Goal: Task Accomplishment & Management: Use online tool/utility

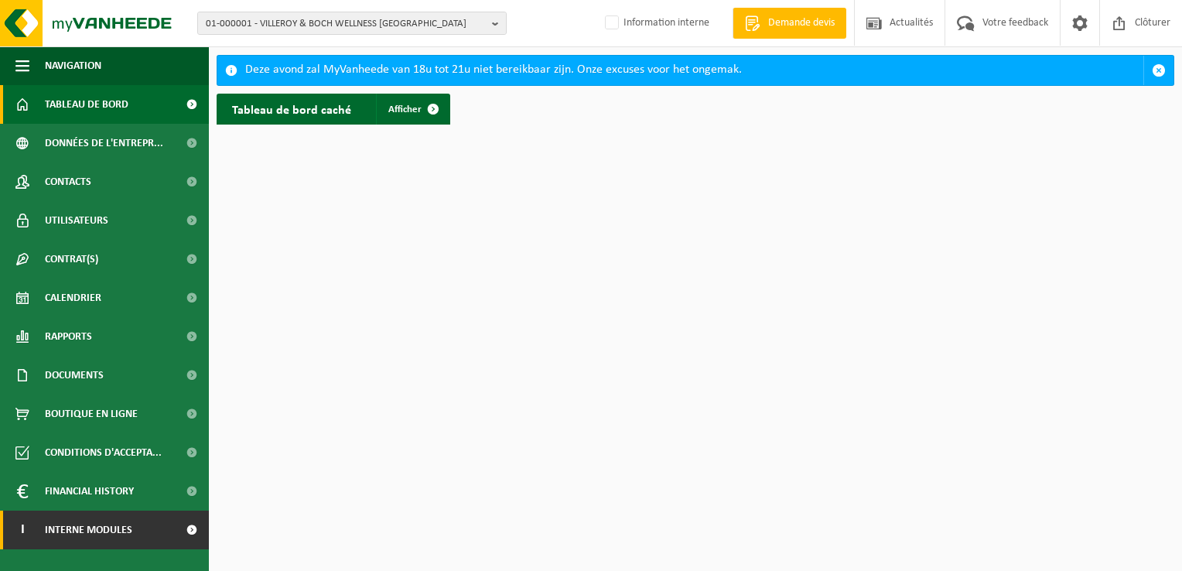
click at [98, 528] on span "Interne modules" at bounding box center [88, 529] width 87 height 39
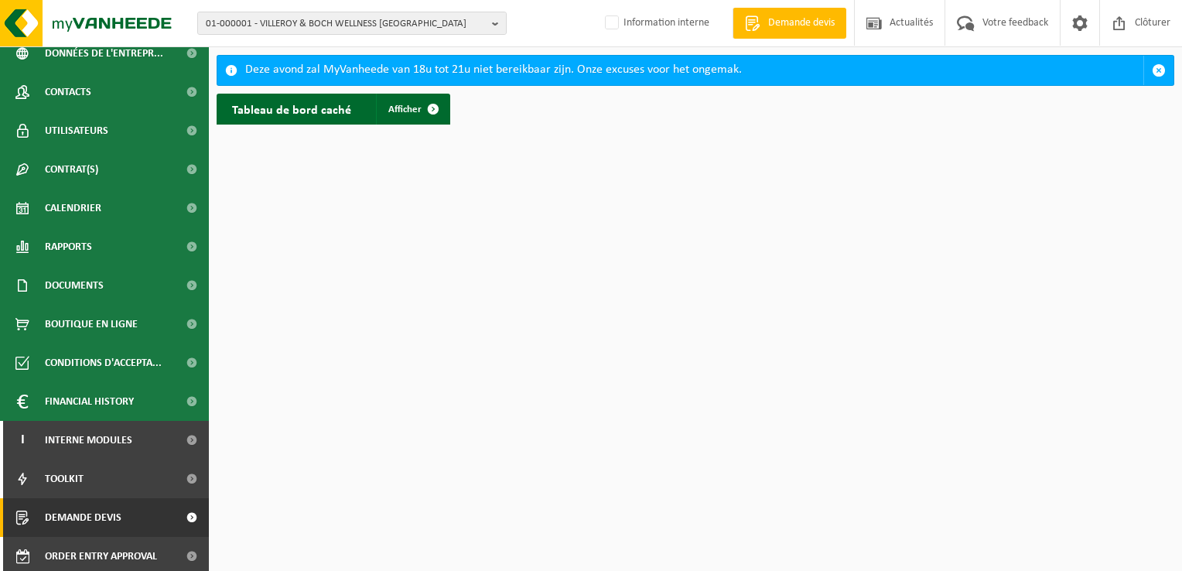
scroll to position [94, 0]
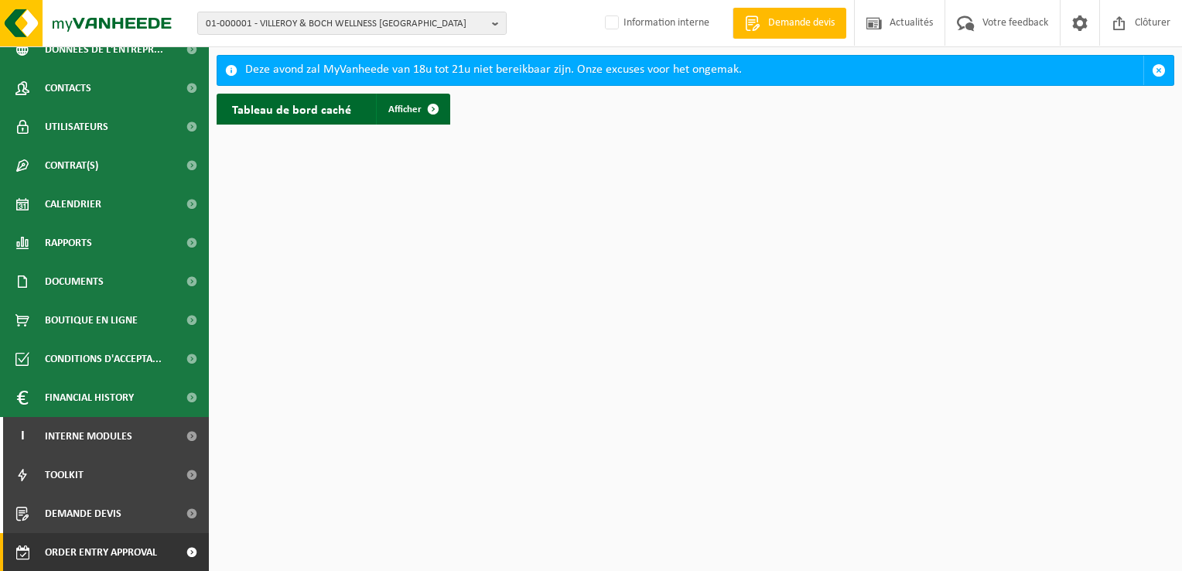
click at [110, 559] on span "Order entry approval" at bounding box center [101, 552] width 112 height 39
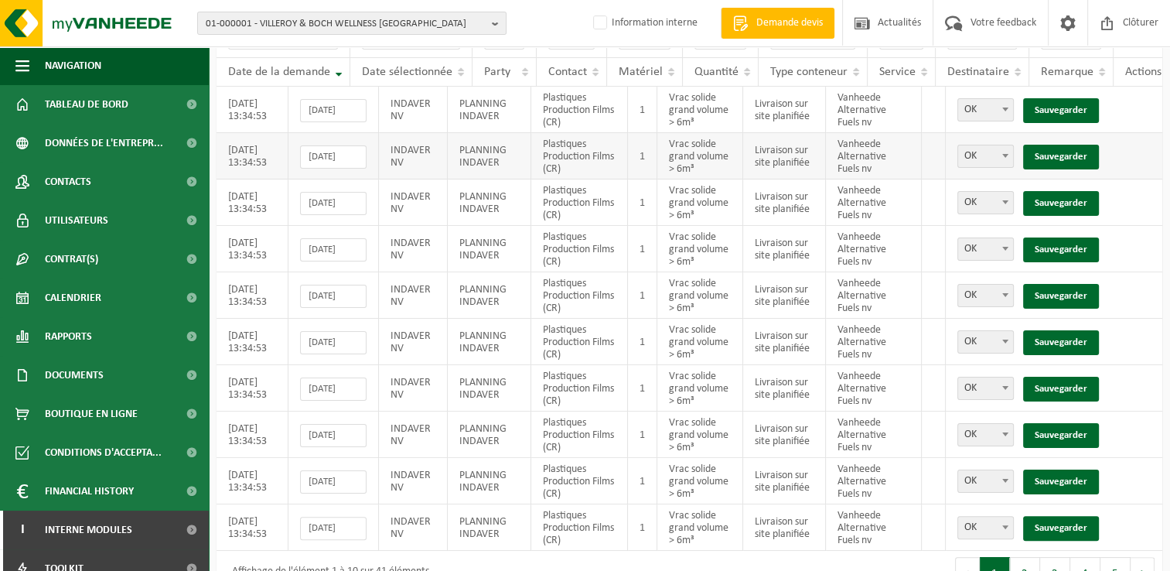
scroll to position [232, 0]
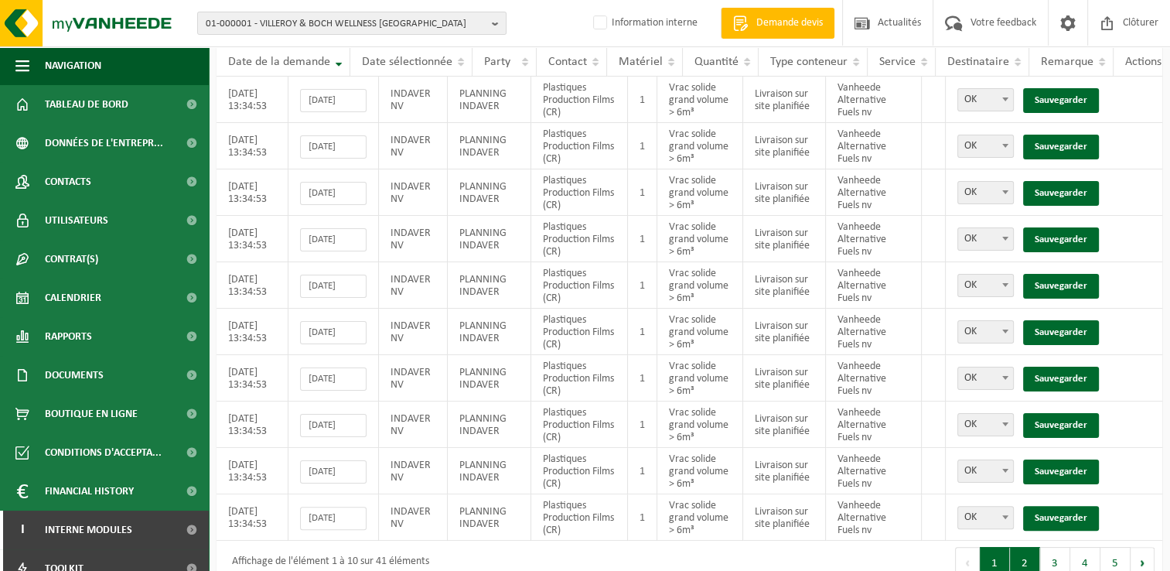
click at [1033, 564] on button "2" at bounding box center [1025, 562] width 30 height 31
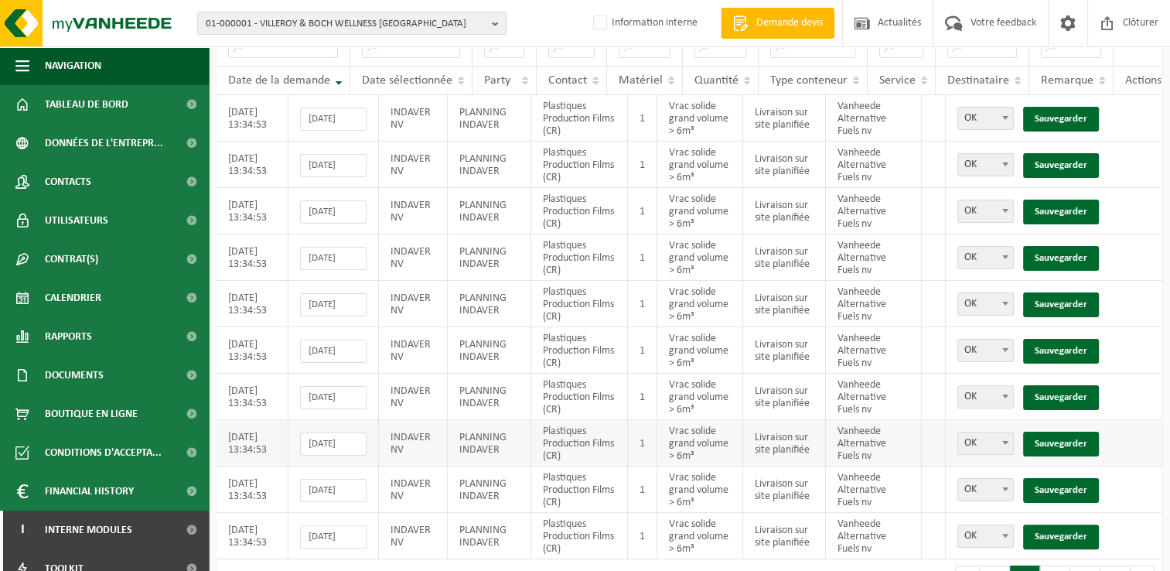
scroll to position [268, 0]
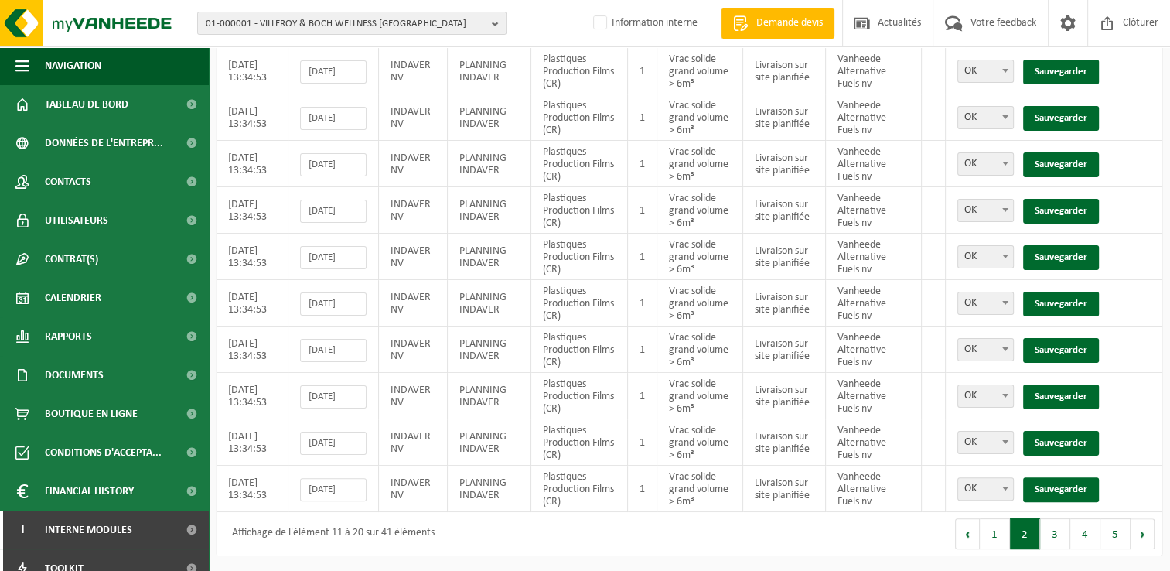
click at [1052, 537] on button "3" at bounding box center [1055, 533] width 30 height 31
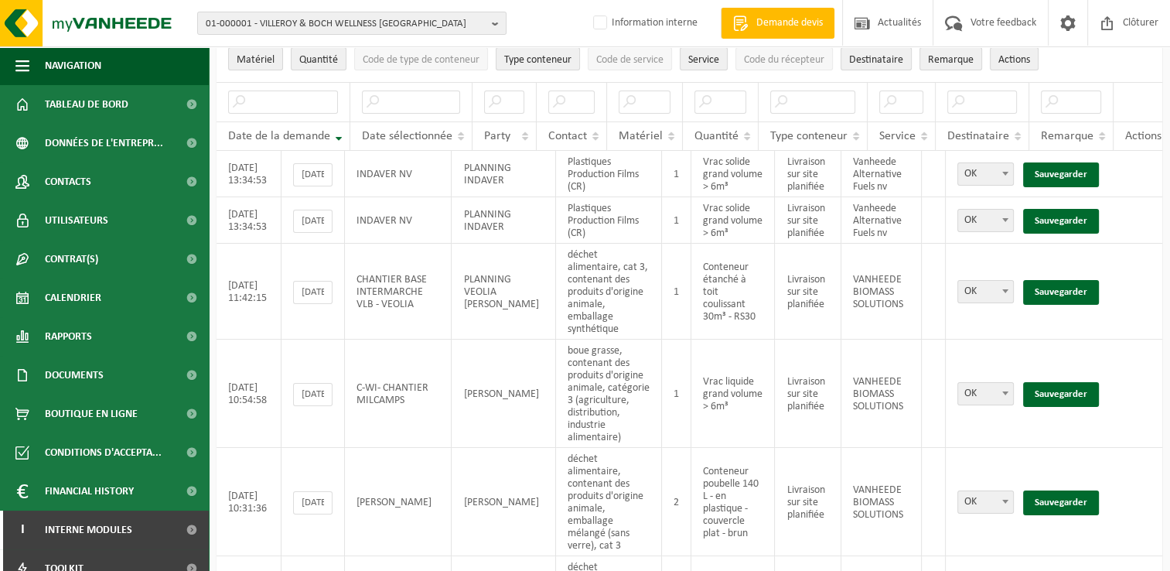
scroll to position [185, 0]
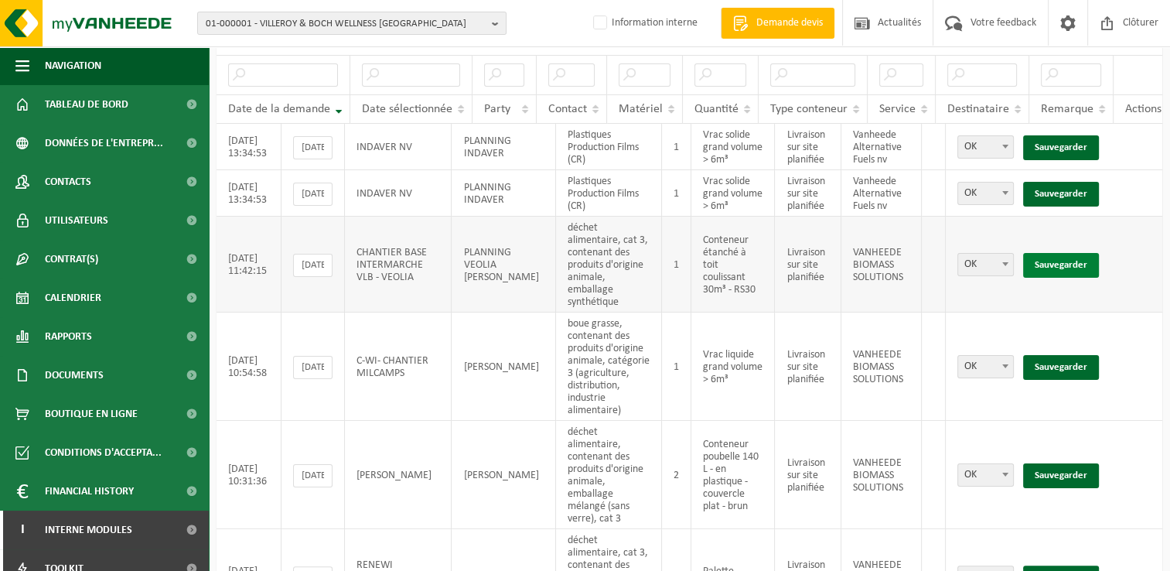
click at [1046, 253] on link "Sauvegarder" at bounding box center [1061, 265] width 76 height 25
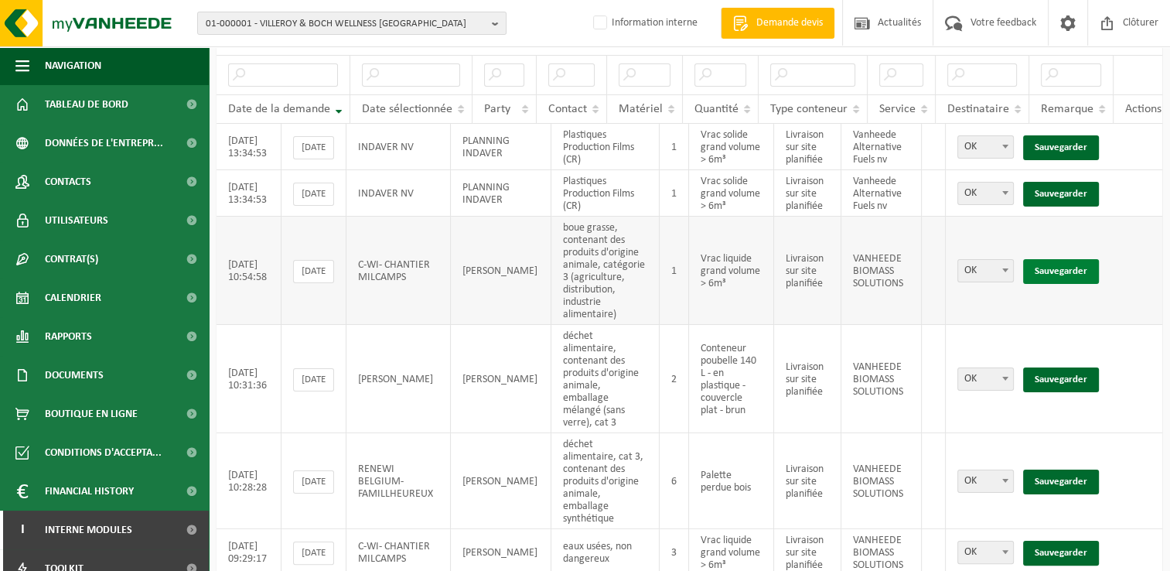
click at [1046, 259] on link "Sauvegarder" at bounding box center [1061, 271] width 76 height 25
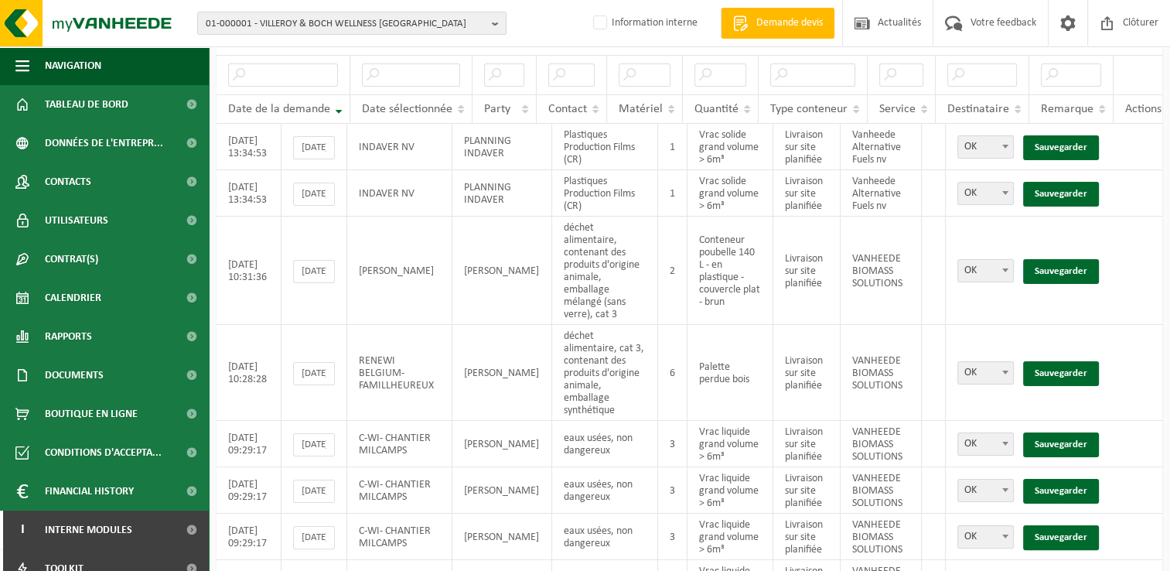
click at [1046, 259] on link "Sauvegarder" at bounding box center [1061, 271] width 76 height 25
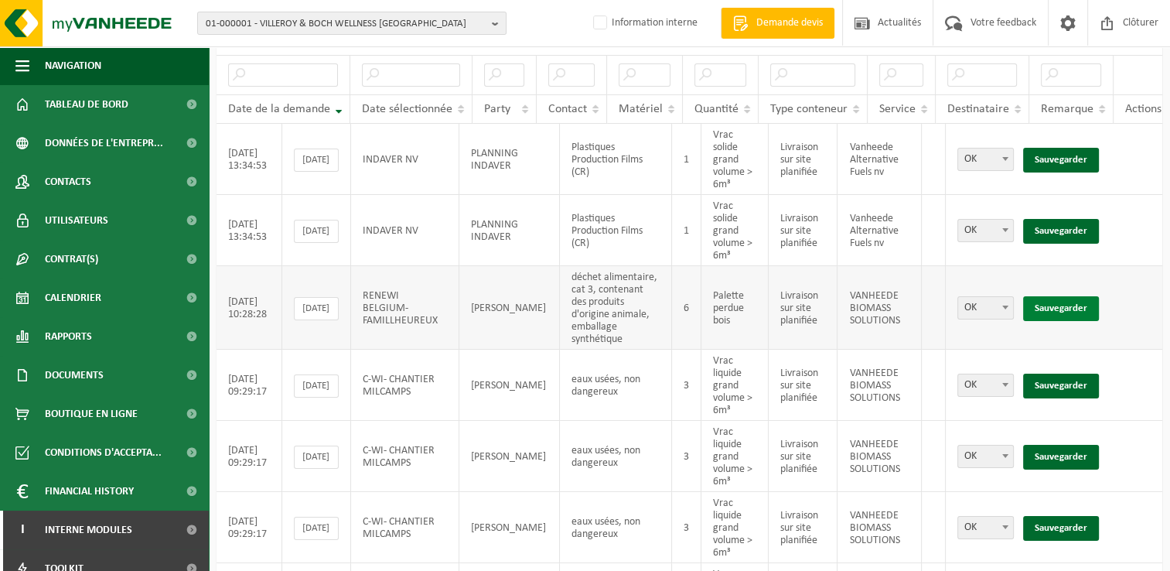
click at [1063, 299] on link "Sauvegarder" at bounding box center [1061, 308] width 76 height 25
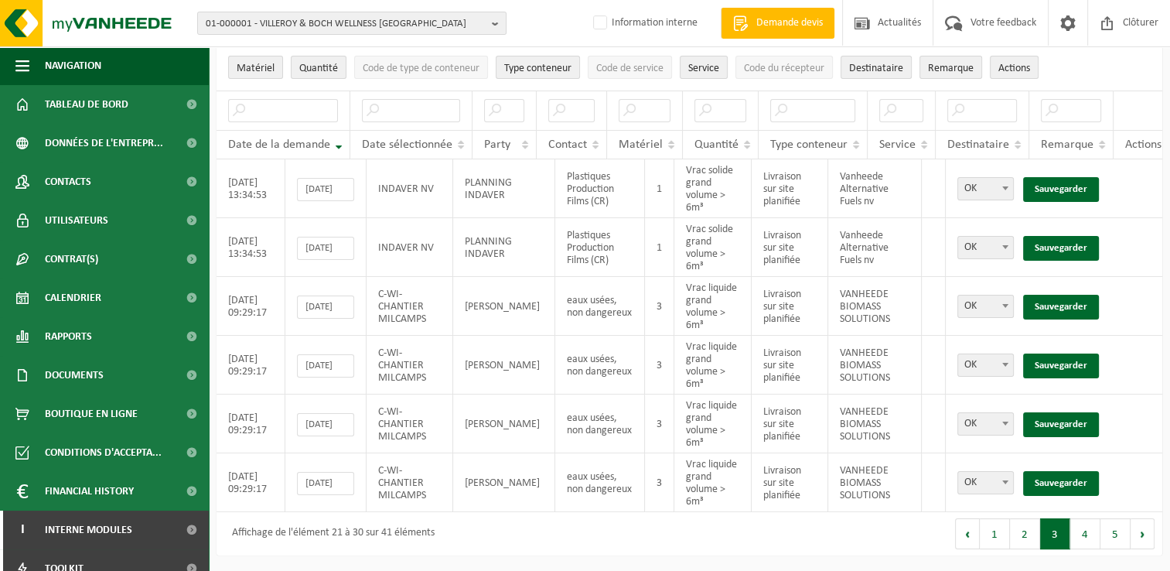
scroll to position [158, 0]
click at [1146, 104] on div at bounding box center [1147, 110] width 44 height 12
click at [1042, 298] on link "Sauvegarder" at bounding box center [1061, 307] width 76 height 25
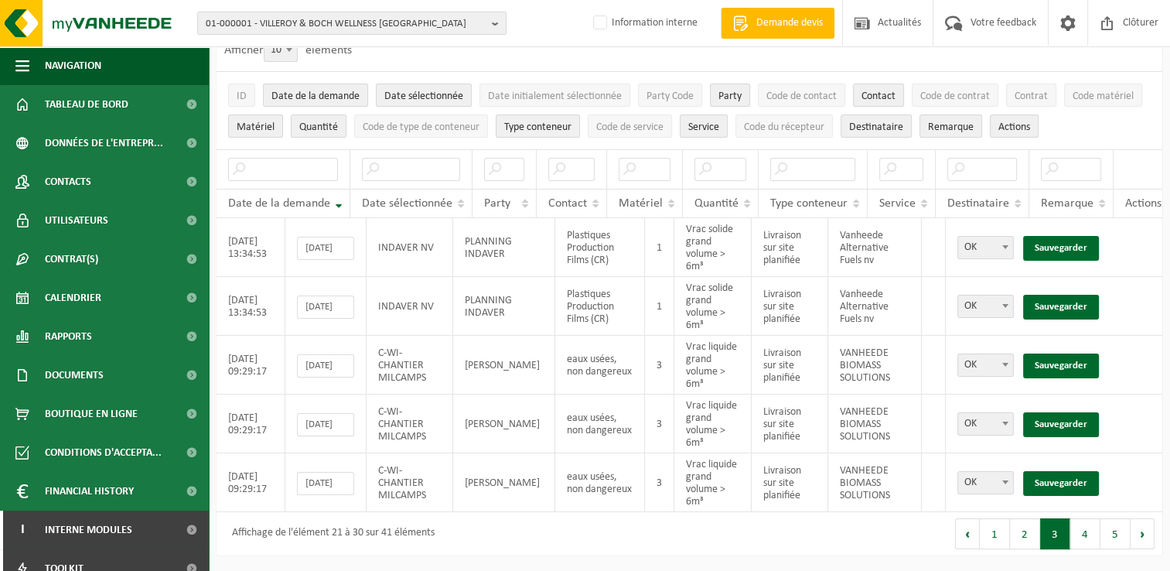
scroll to position [99, 0]
click at [1074, 354] on link "Sauvegarder" at bounding box center [1061, 365] width 76 height 25
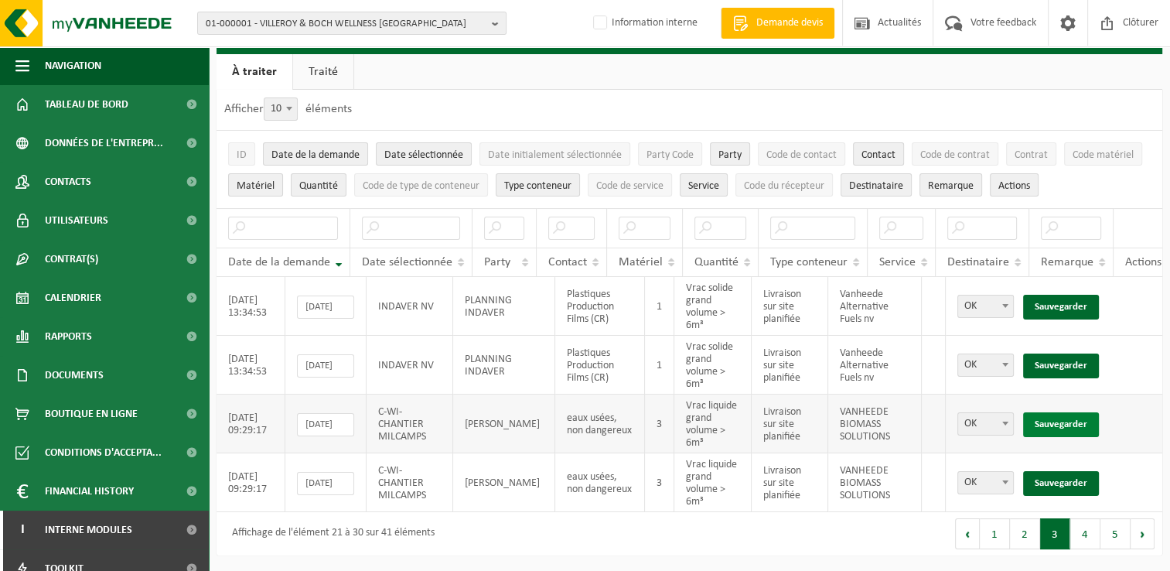
click at [1074, 414] on link "Sauvegarder" at bounding box center [1061, 424] width 76 height 25
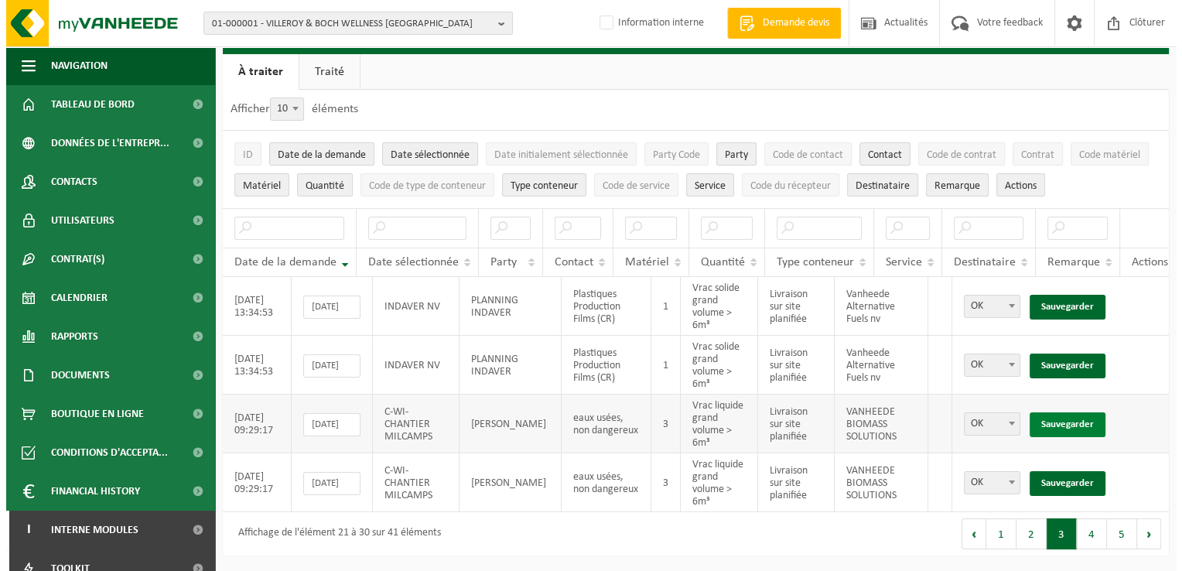
scroll to position [0, 0]
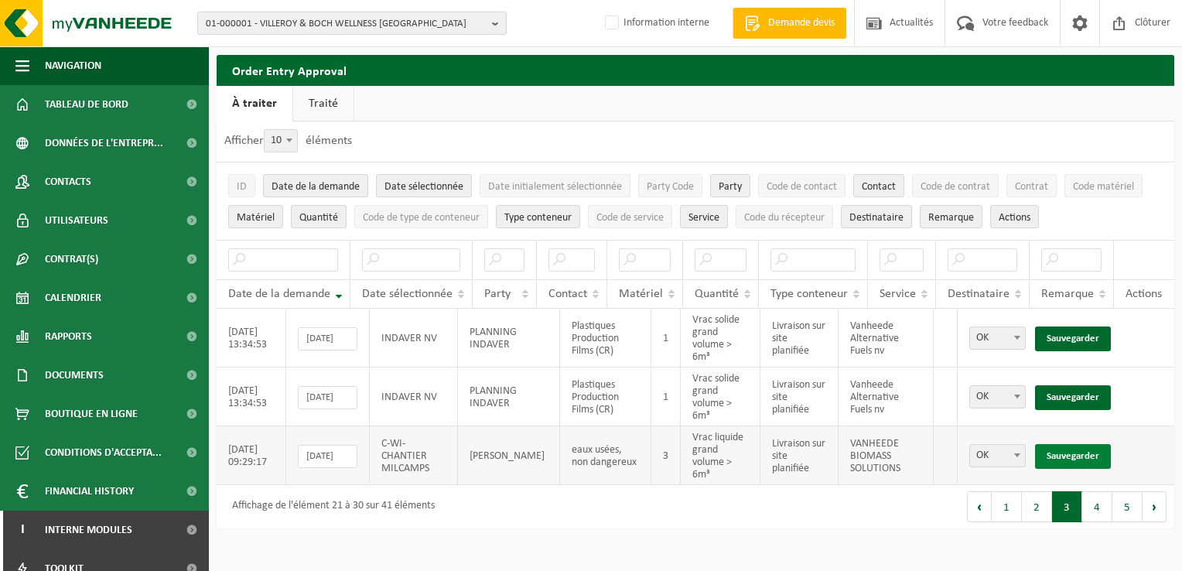
click at [1076, 452] on link "Sauvegarder" at bounding box center [1073, 456] width 76 height 25
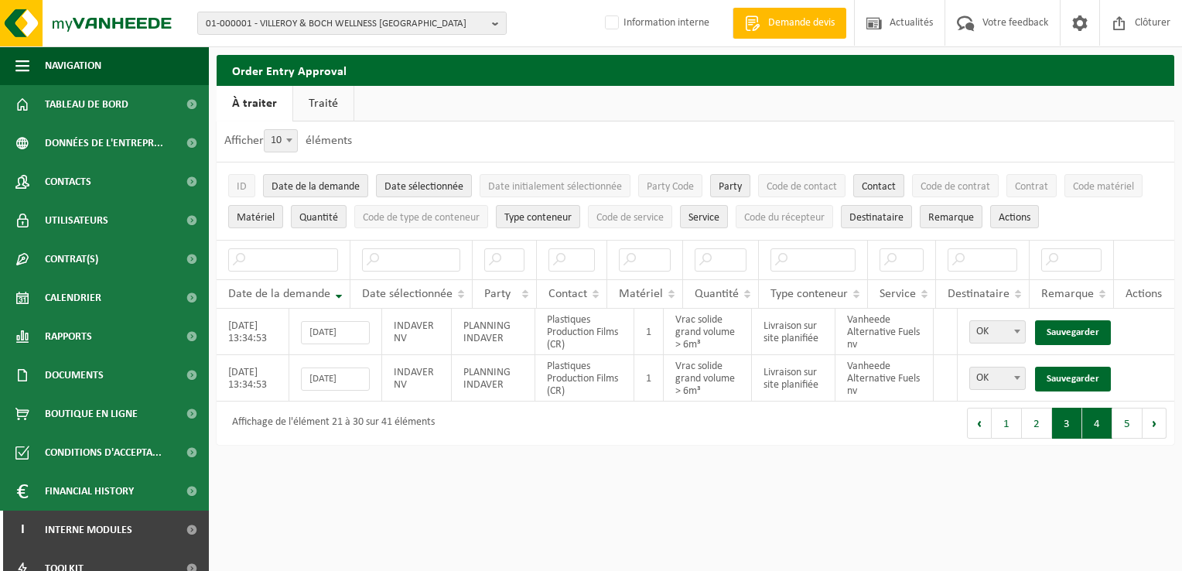
click at [1107, 438] on button "4" at bounding box center [1097, 423] width 30 height 31
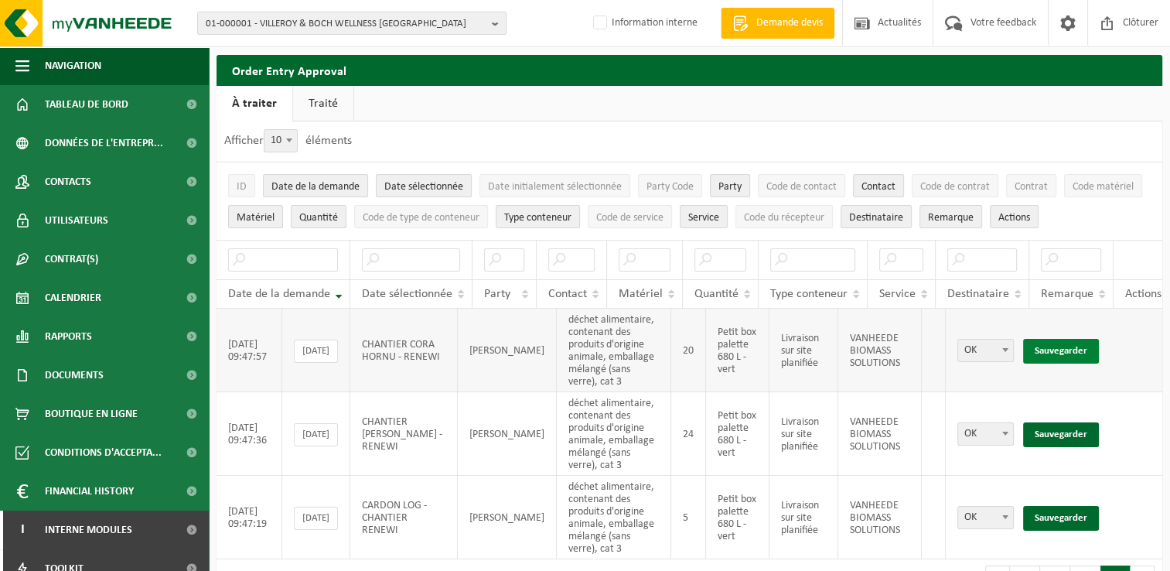
click at [1050, 348] on link "Sauvegarder" at bounding box center [1061, 351] width 76 height 25
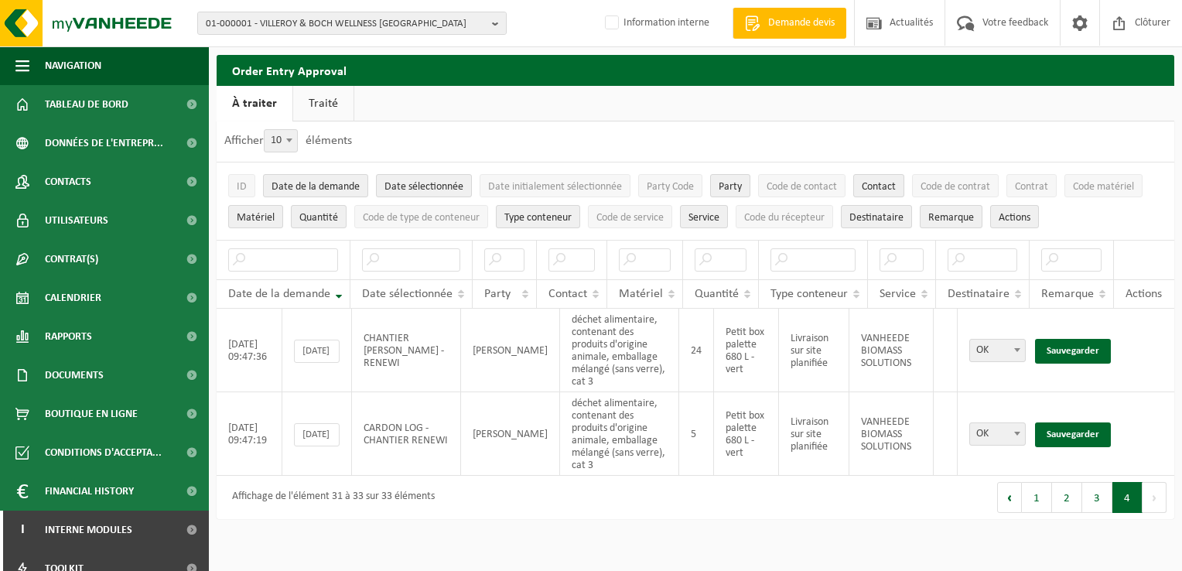
click at [1050, 348] on link "Sauvegarder" at bounding box center [1073, 351] width 76 height 25
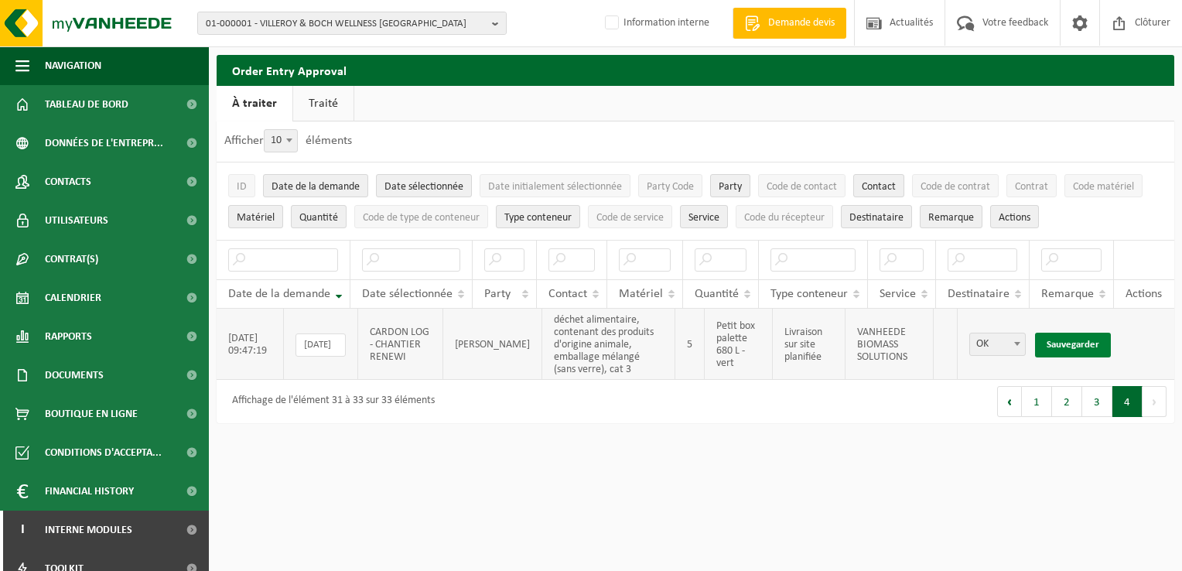
click at [1064, 346] on link "Sauvegarder" at bounding box center [1073, 345] width 76 height 25
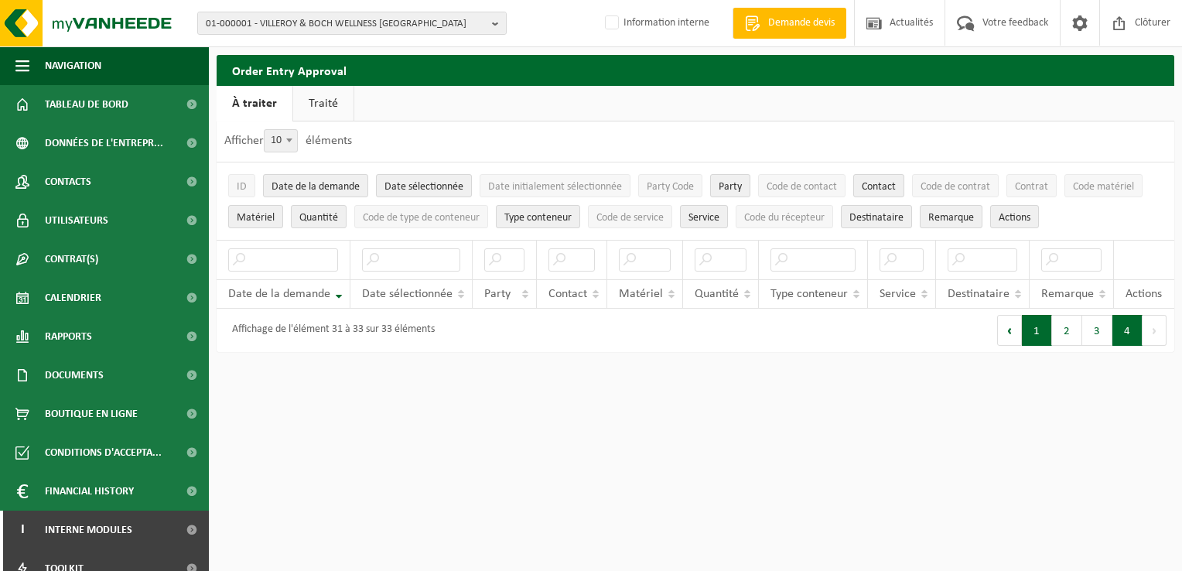
click at [1031, 346] on button "1" at bounding box center [1037, 330] width 30 height 31
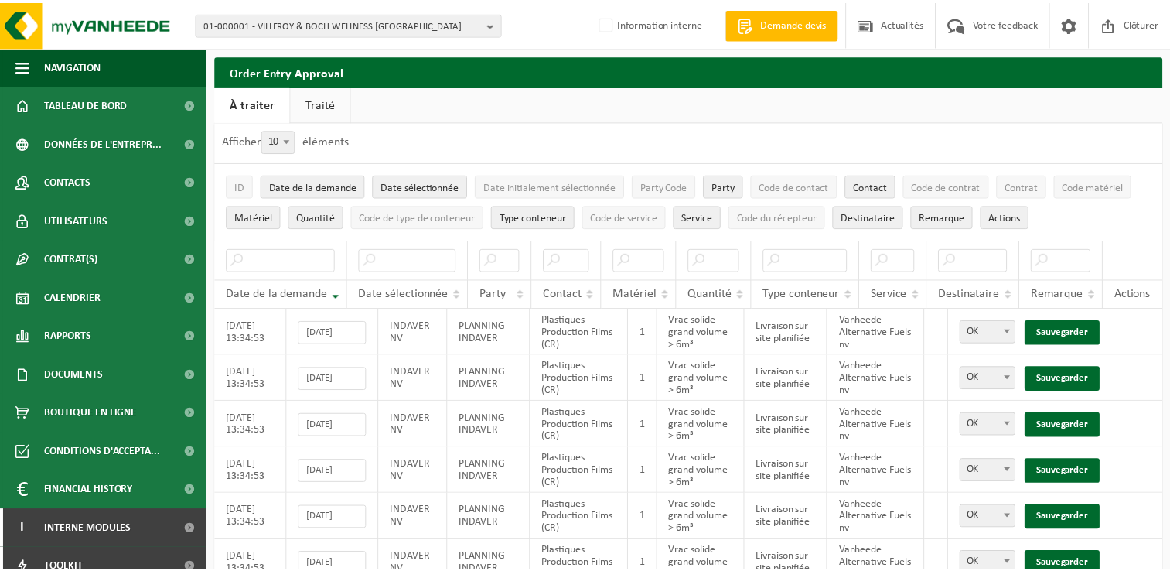
scroll to position [268, 0]
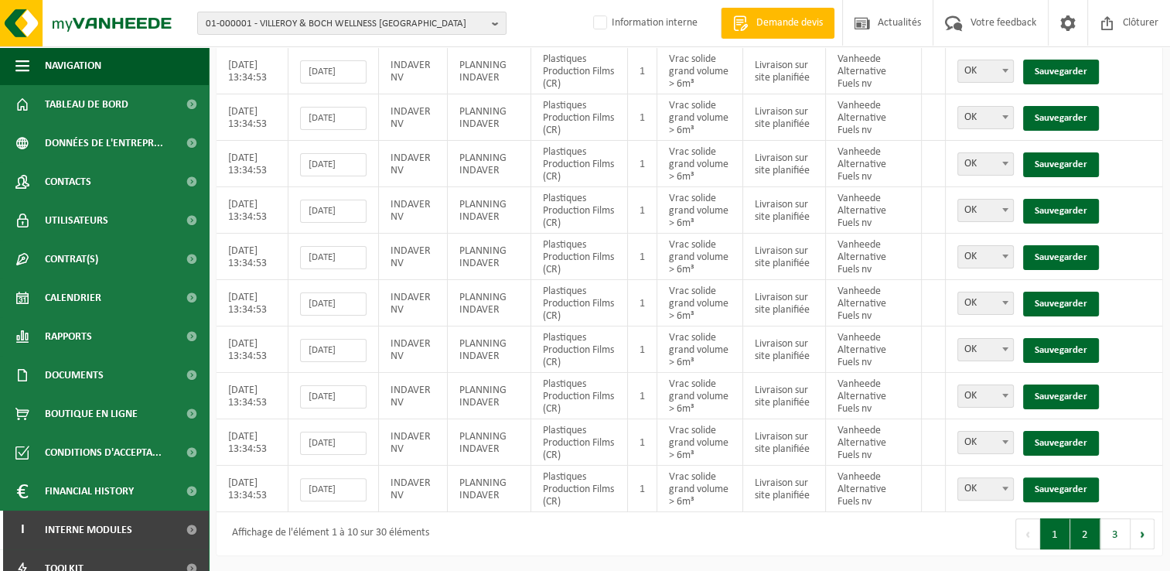
click at [1089, 540] on button "2" at bounding box center [1085, 533] width 30 height 31
click at [1107, 540] on button "3" at bounding box center [1115, 533] width 30 height 31
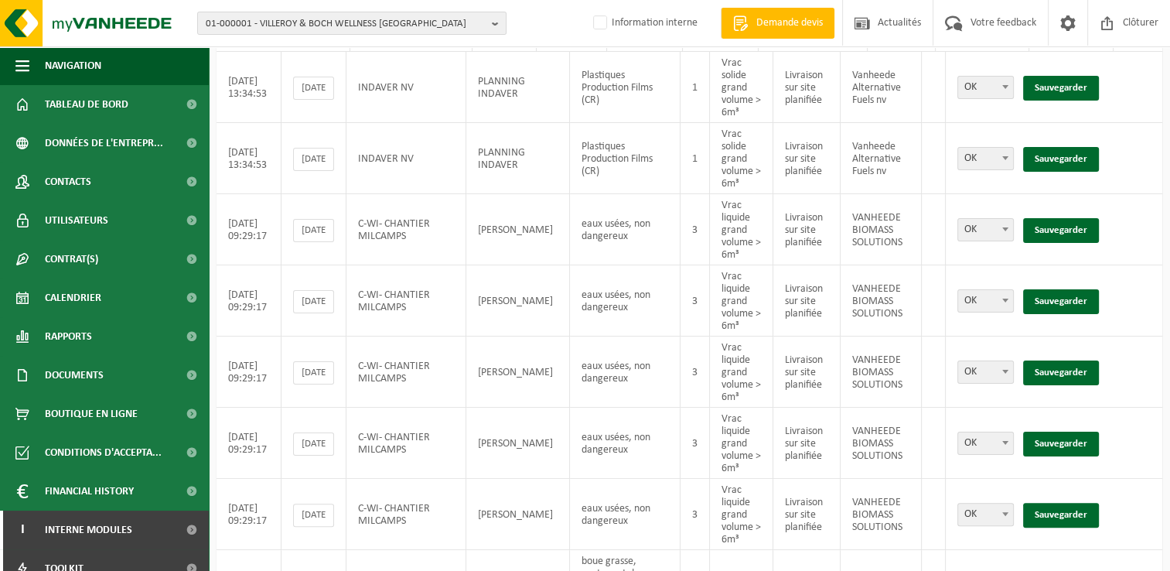
scroll to position [256, 0]
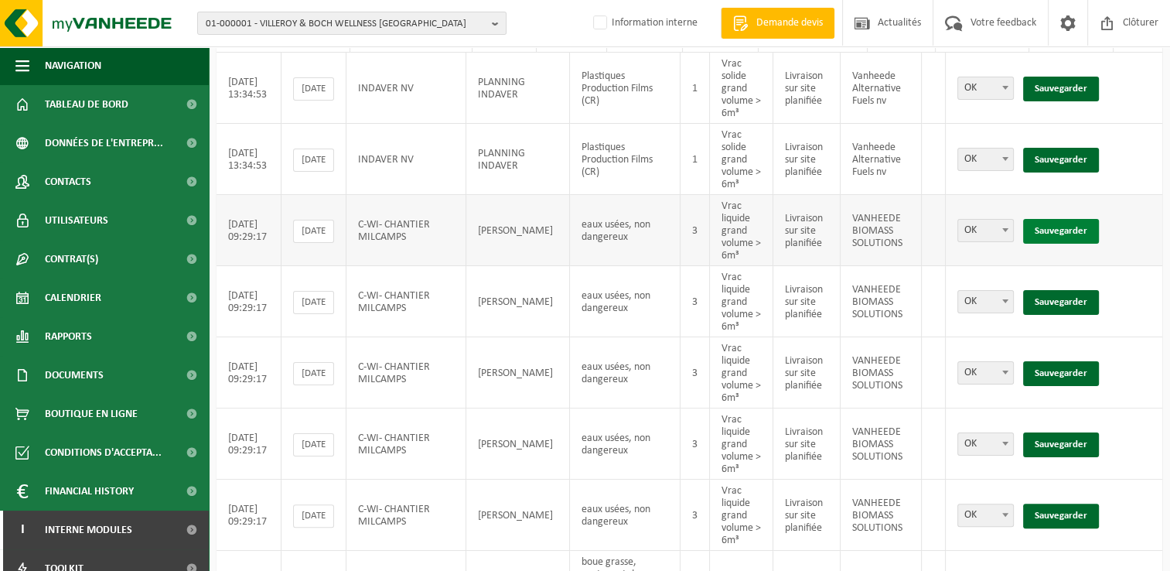
click at [1066, 221] on link "Sauvegarder" at bounding box center [1061, 231] width 76 height 25
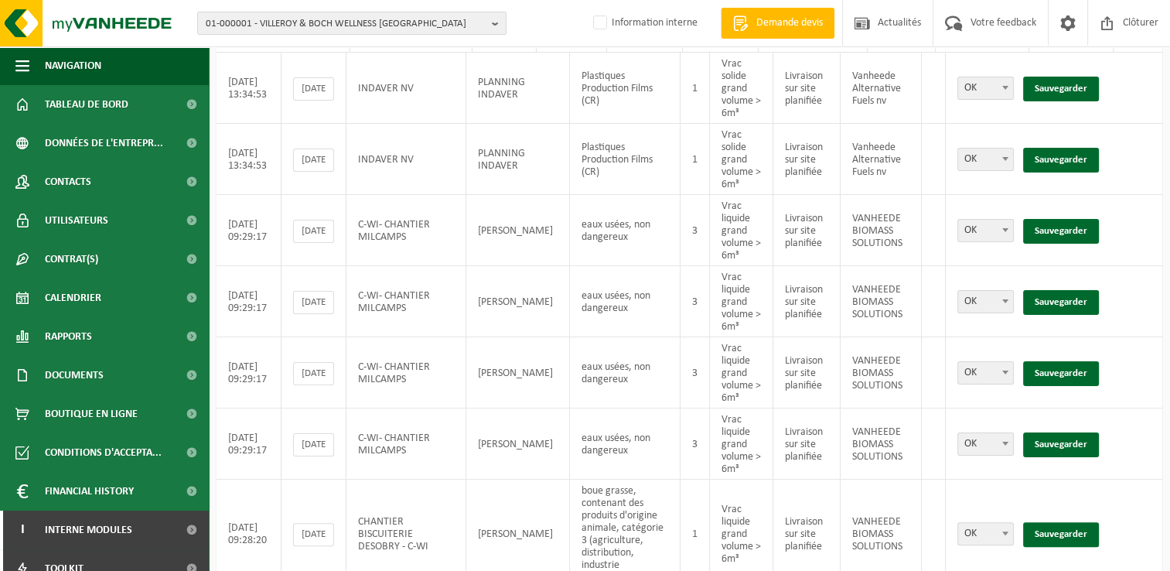
click at [1066, 221] on link "Sauvegarder" at bounding box center [1061, 231] width 76 height 25
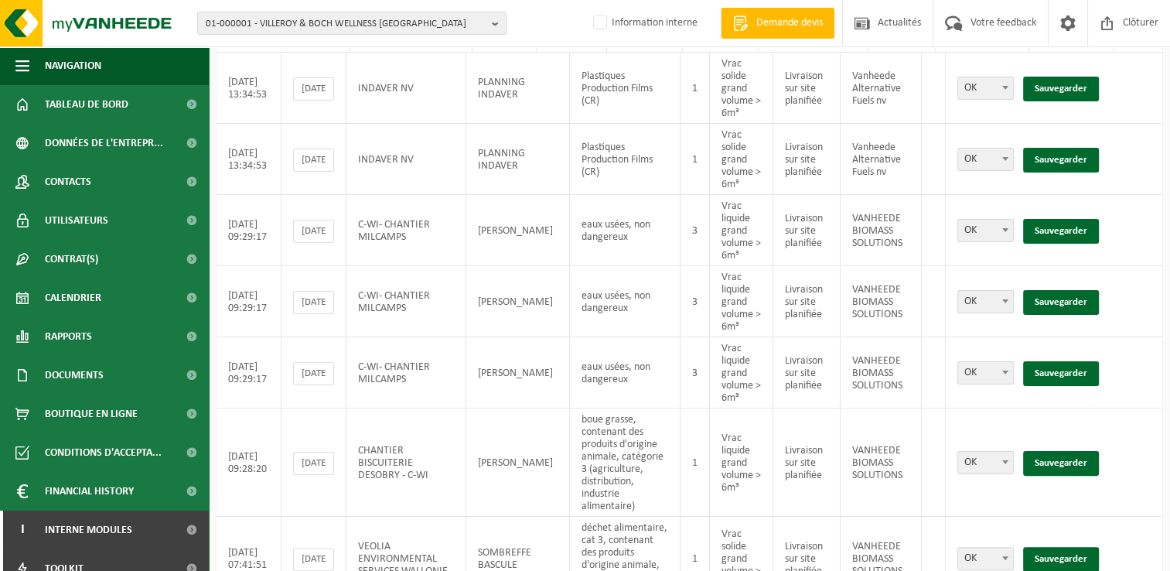
click at [1066, 221] on link "Sauvegarder" at bounding box center [1061, 231] width 76 height 25
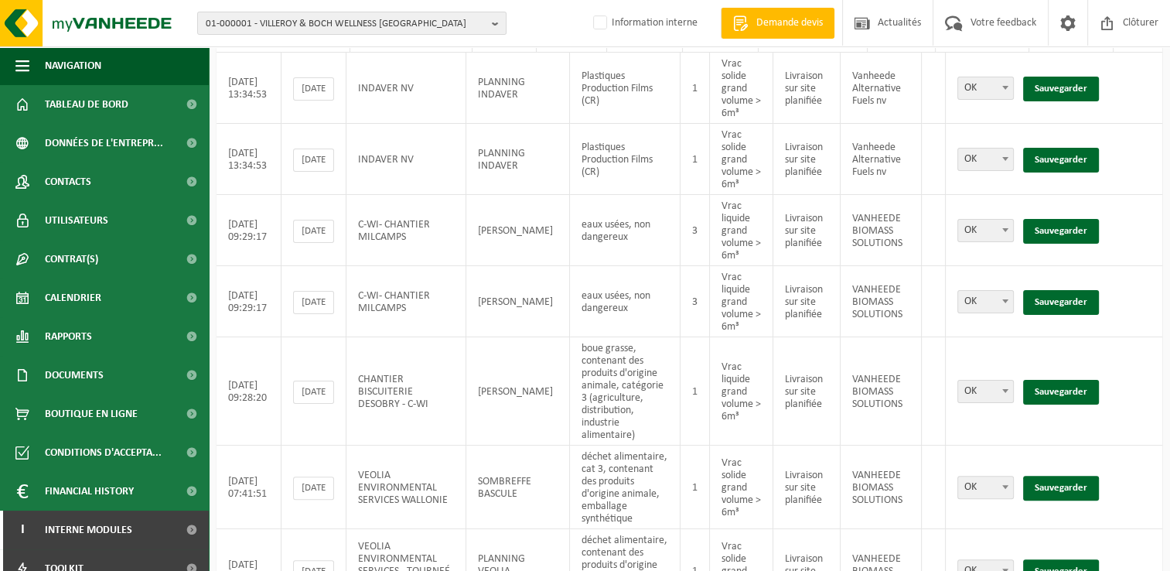
click at [1066, 221] on link "Sauvegarder" at bounding box center [1061, 231] width 76 height 25
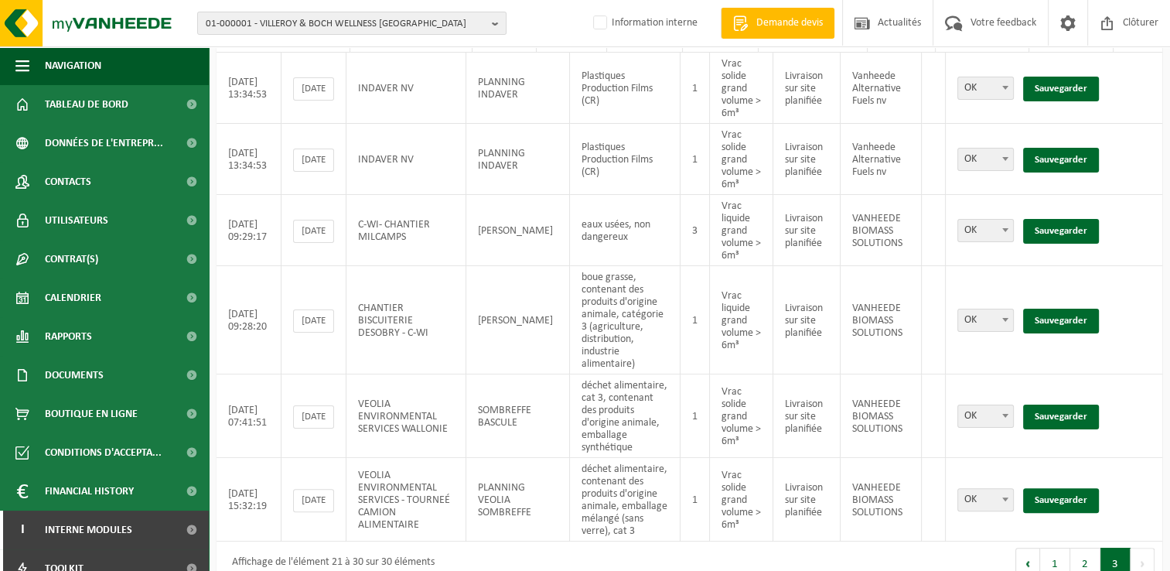
click at [1066, 221] on link "Sauvegarder" at bounding box center [1061, 231] width 76 height 25
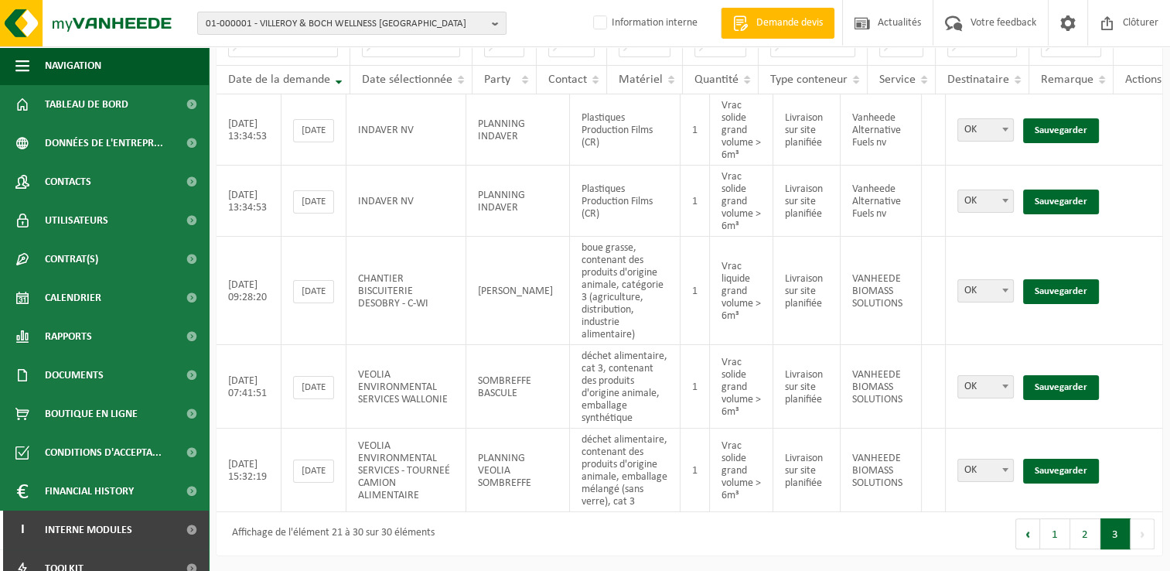
scroll to position [210, 0]
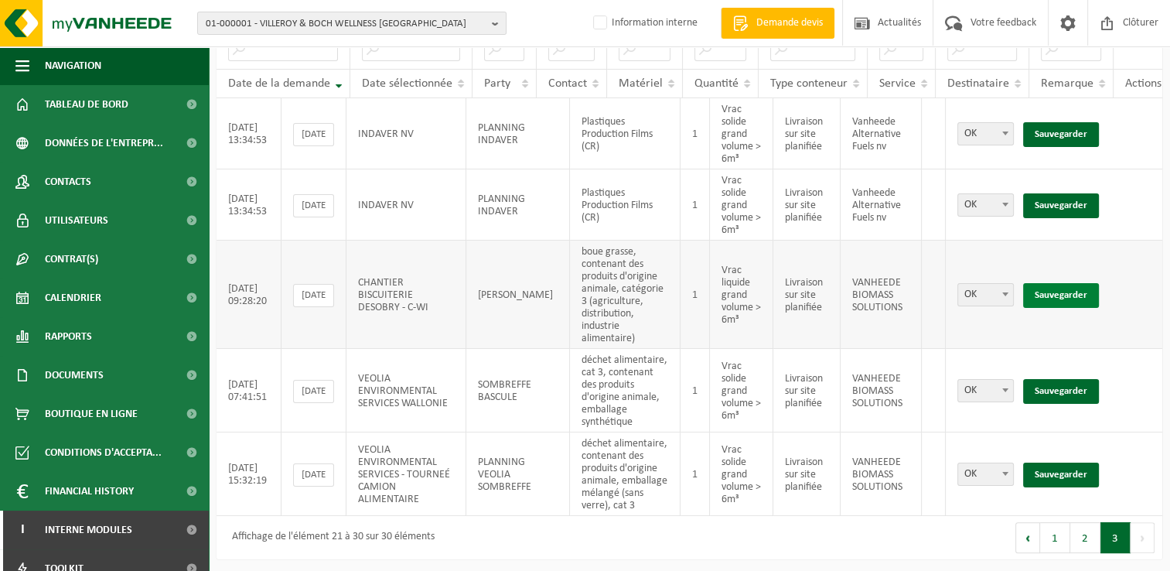
click at [1067, 294] on link "Sauvegarder" at bounding box center [1061, 295] width 76 height 25
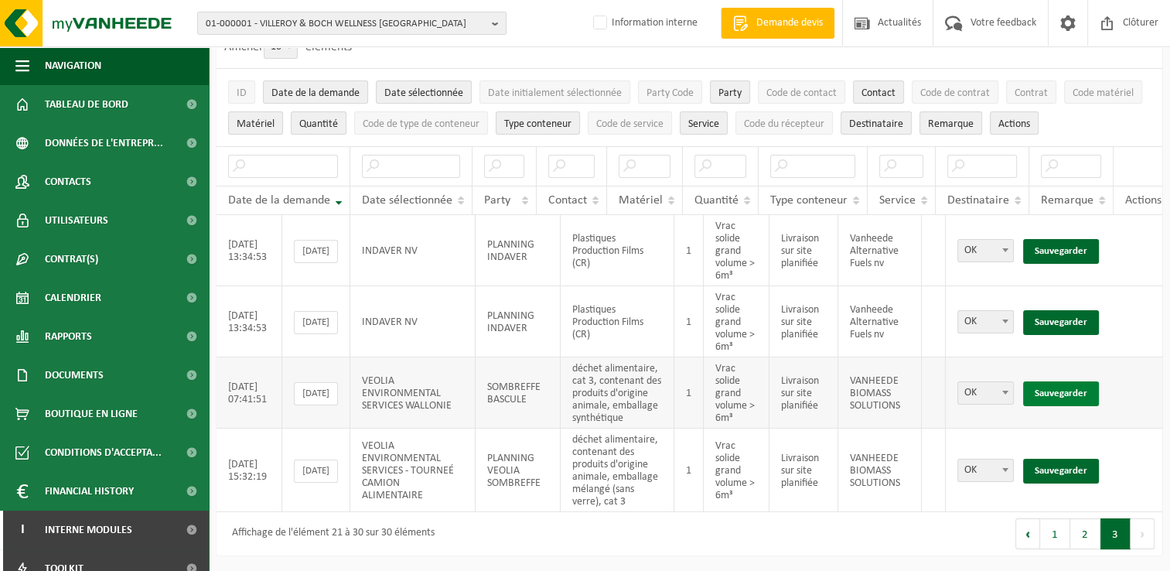
click at [1067, 386] on link "Sauvegarder" at bounding box center [1061, 393] width 76 height 25
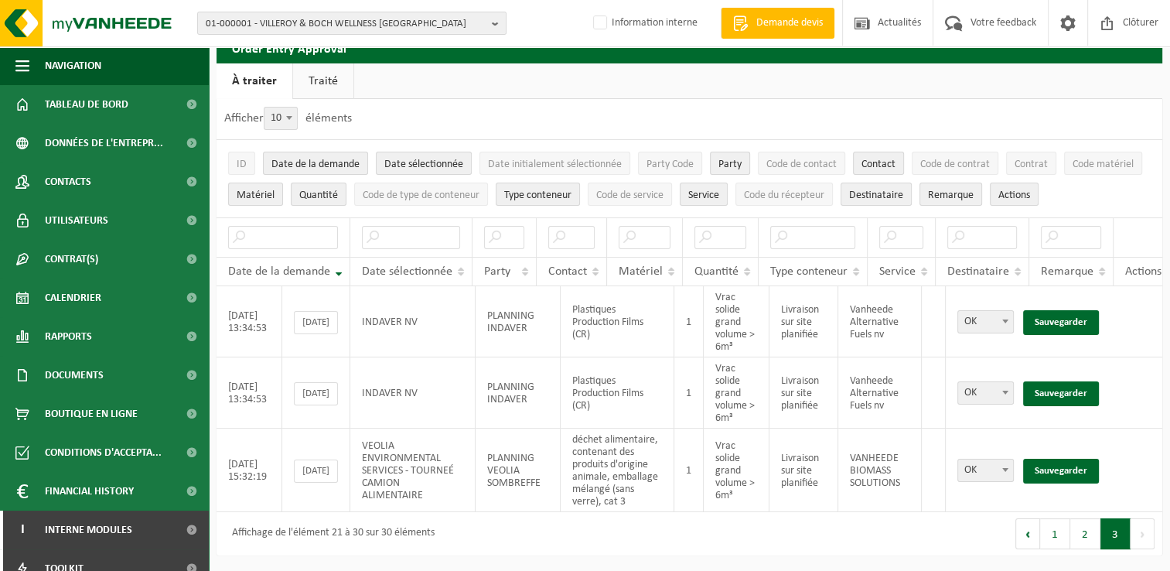
scroll to position [31, 0]
click at [1076, 460] on link "Sauvegarder" at bounding box center [1061, 471] width 76 height 25
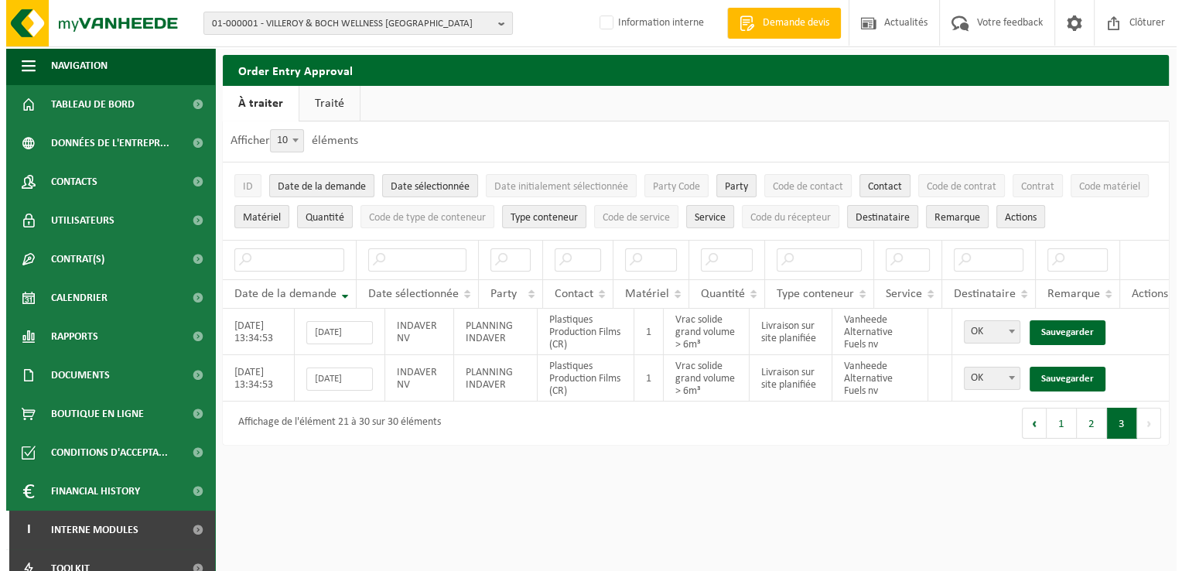
scroll to position [0, 0]
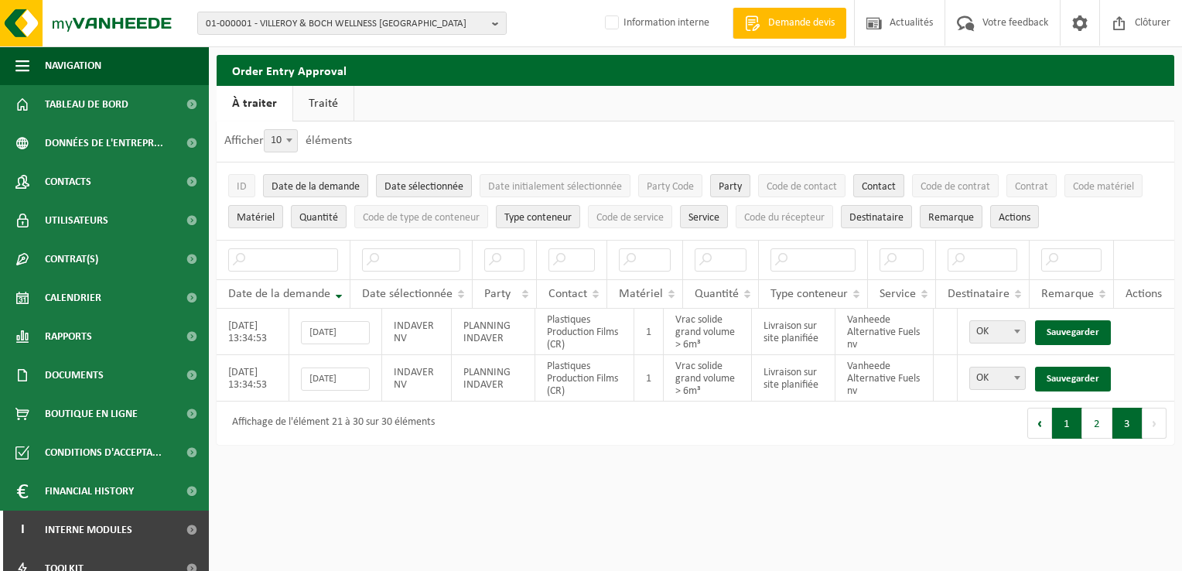
click at [1070, 434] on button "1" at bounding box center [1067, 423] width 30 height 31
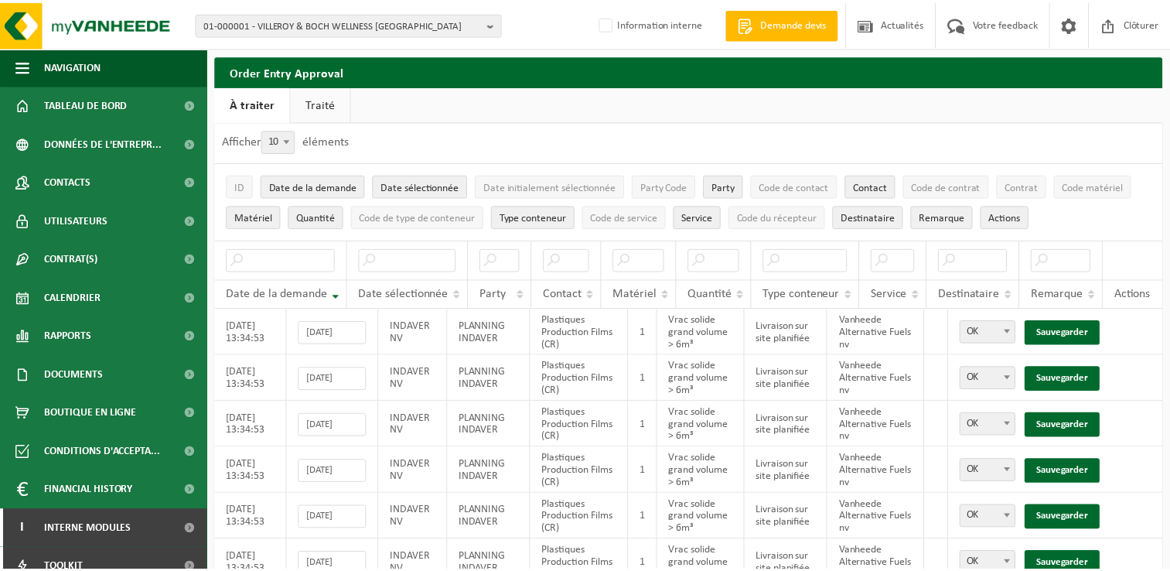
scroll to position [268, 0]
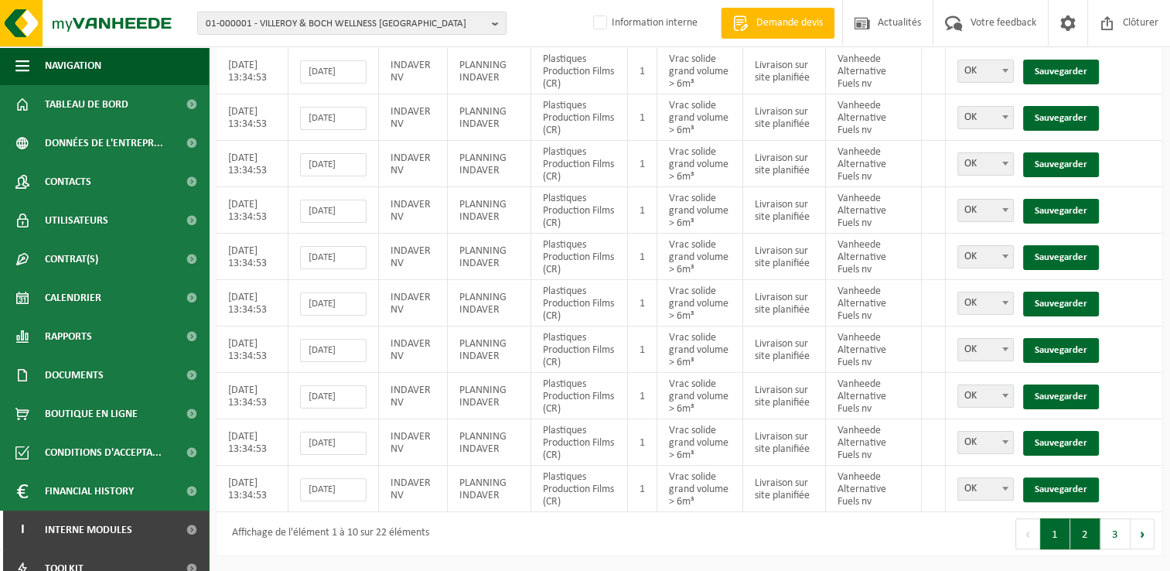
click at [1076, 537] on button "2" at bounding box center [1085, 533] width 30 height 31
click at [1120, 534] on button "3" at bounding box center [1115, 533] width 30 height 31
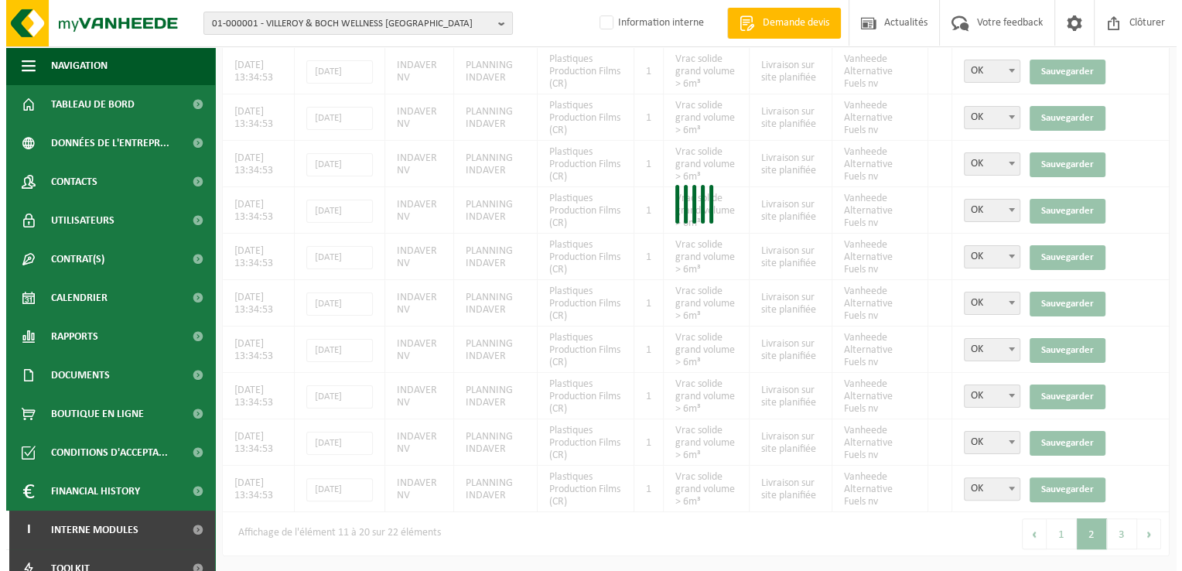
scroll to position [0, 0]
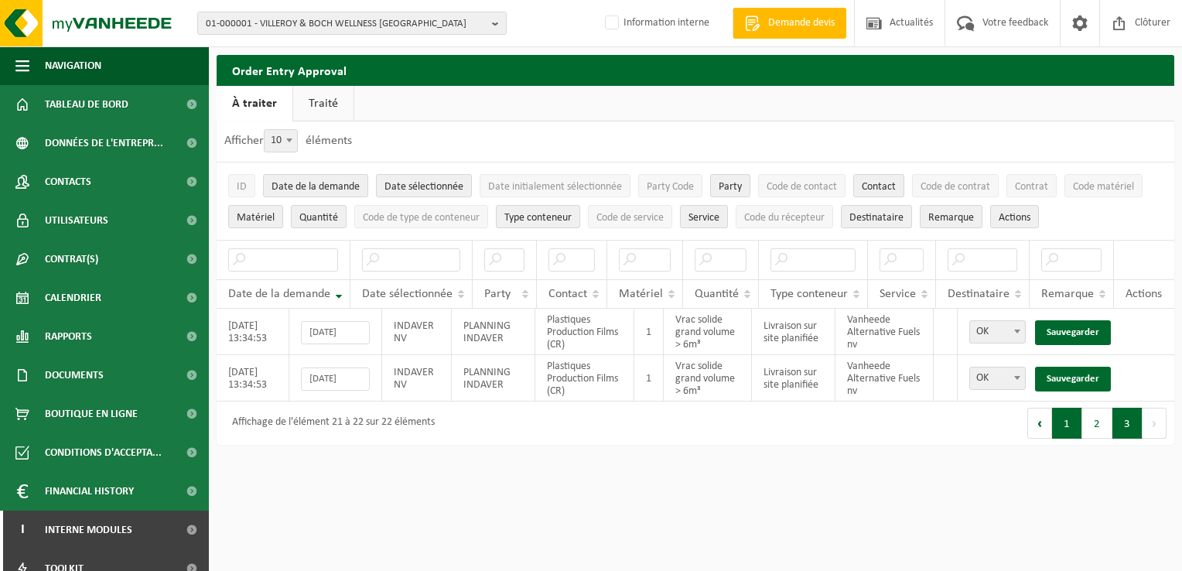
click at [1076, 435] on button "1" at bounding box center [1067, 423] width 30 height 31
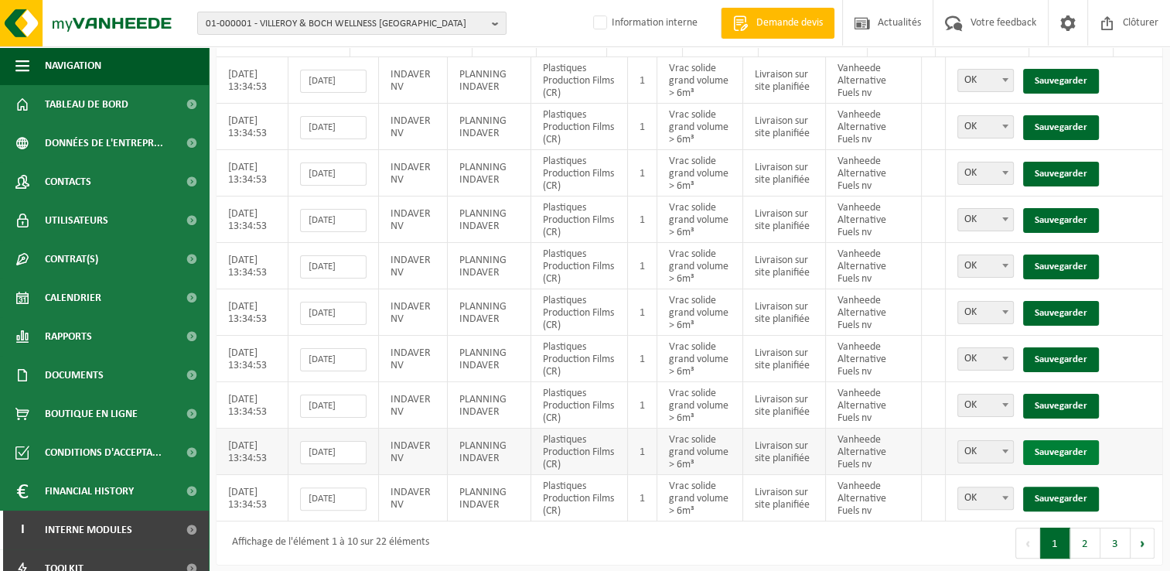
scroll to position [268, 0]
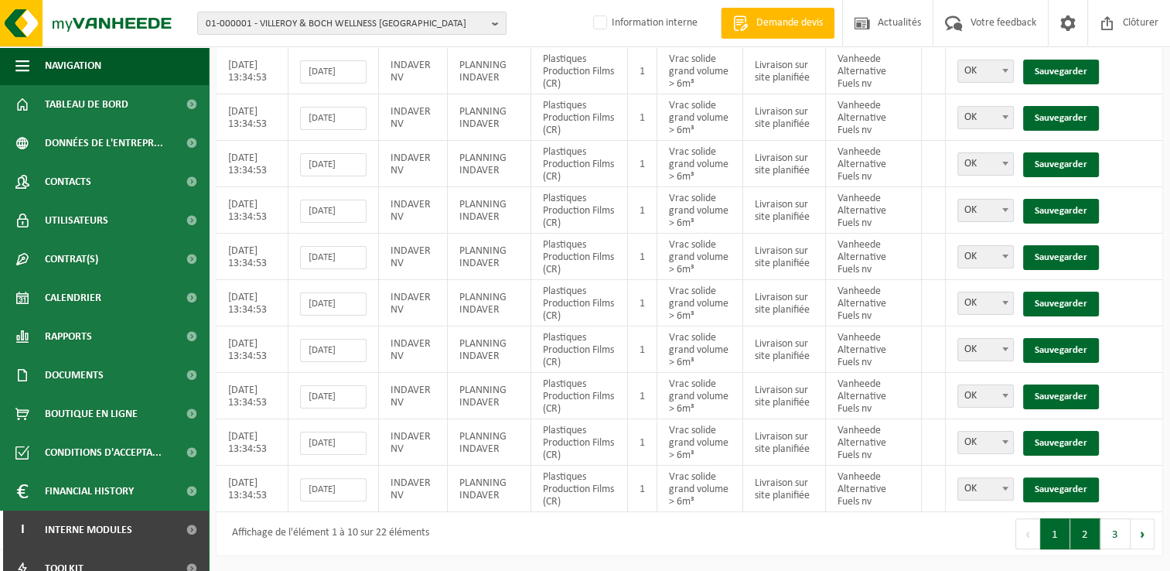
click at [1079, 538] on button "2" at bounding box center [1085, 533] width 30 height 31
click at [1117, 537] on button "3" at bounding box center [1115, 533] width 30 height 31
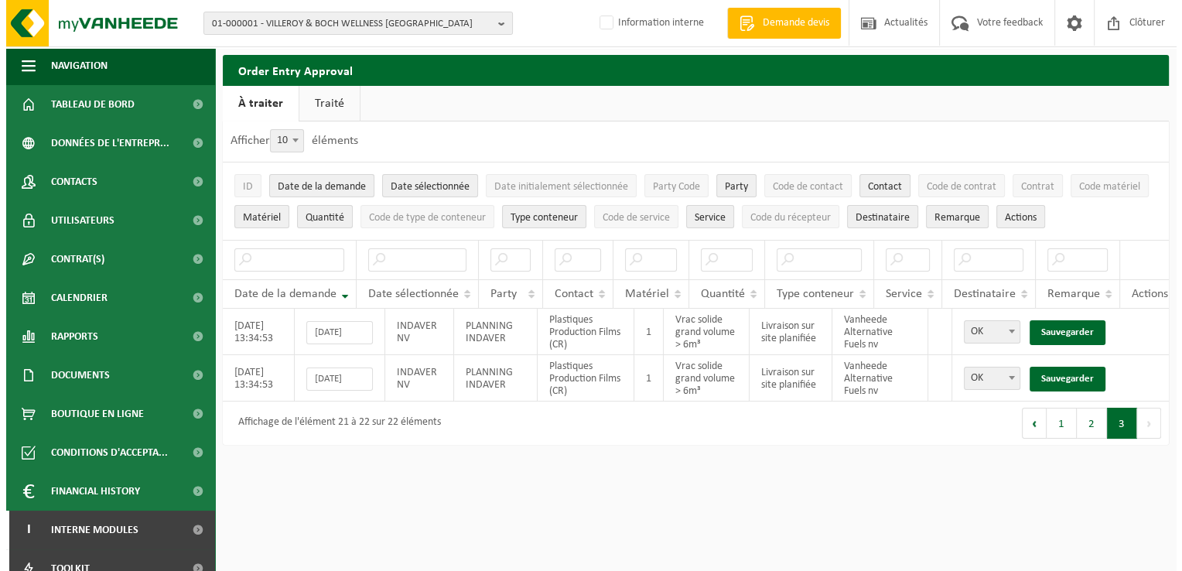
scroll to position [0, 0]
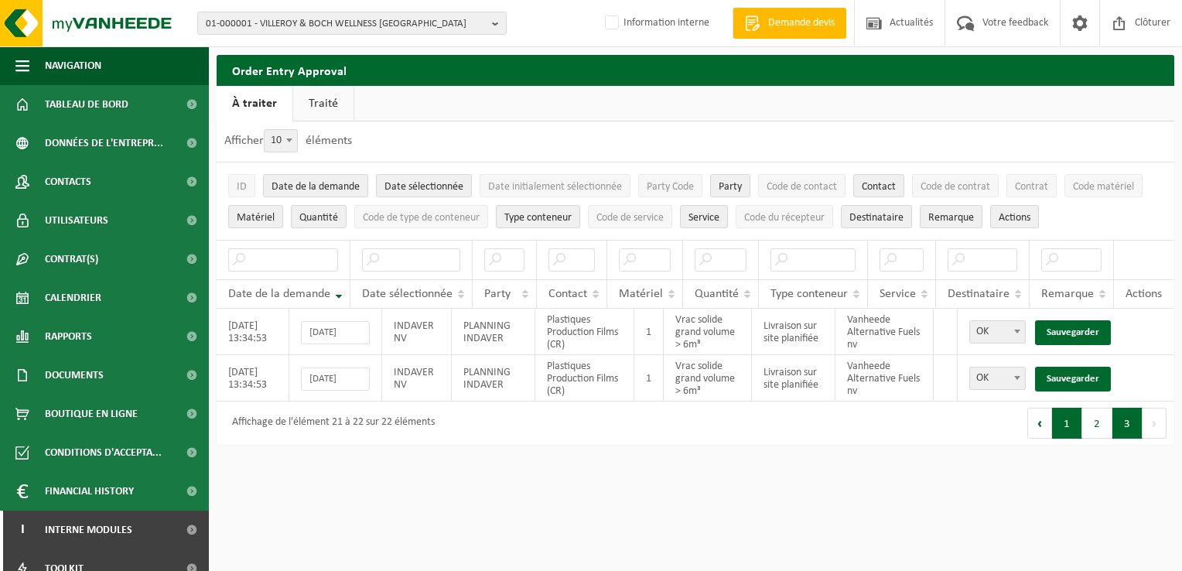
click at [1064, 438] on button "1" at bounding box center [1067, 423] width 30 height 31
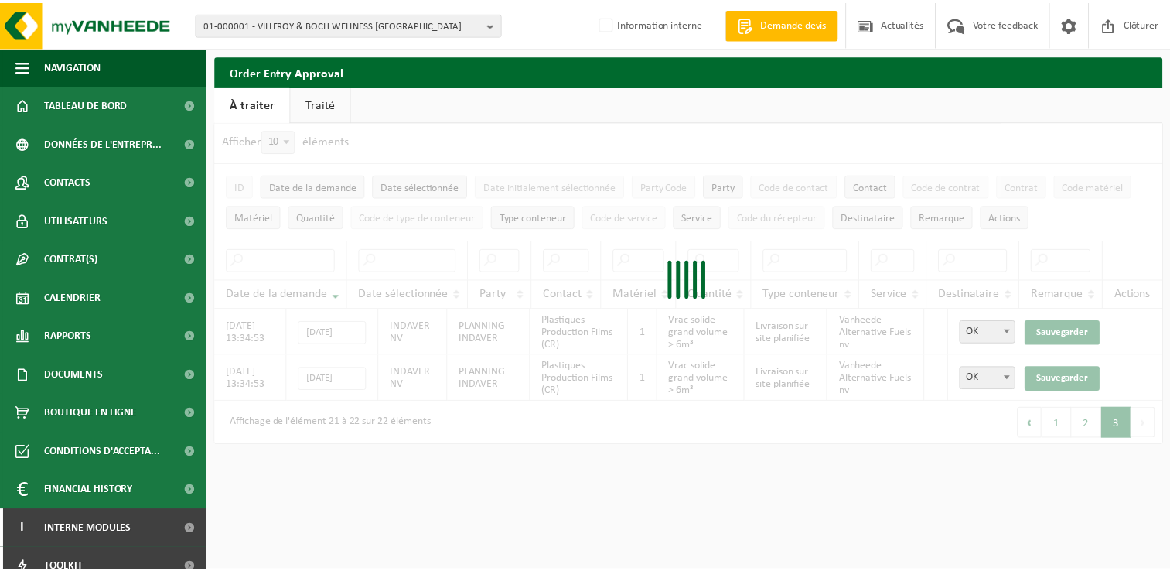
scroll to position [268, 0]
